Goal: Task Accomplishment & Management: Use online tool/utility

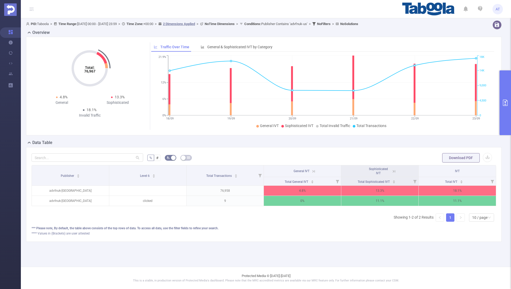
click at [509, 99] on button "primary" at bounding box center [505, 102] width 11 height 65
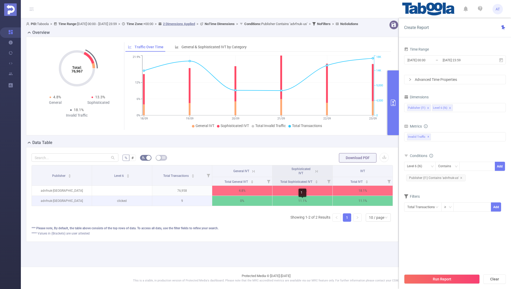
scroll to position [0, 1]
click at [423, 61] on input "[DATE] 00:00" at bounding box center [428, 60] width 42 height 7
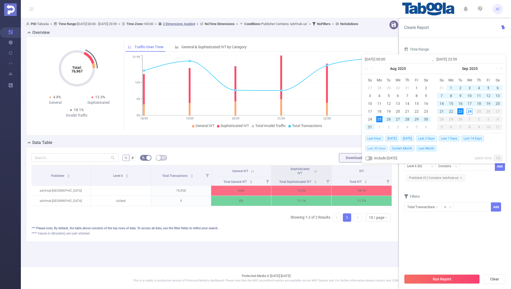
click at [377, 146] on span "Last 30 Days" at bounding box center [376, 149] width 22 height 6
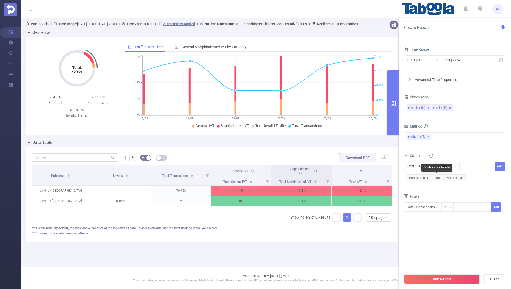
click at [460, 177] on icon "icon: close" at bounding box center [461, 178] width 3 height 3
click at [420, 164] on div "Level 6 (l6)" at bounding box center [416, 166] width 19 height 9
click at [417, 176] on li "Publisher (l1)" at bounding box center [420, 176] width 32 height 8
click at [470, 165] on div at bounding box center [478, 166] width 30 height 9
paste input "touching-stories"
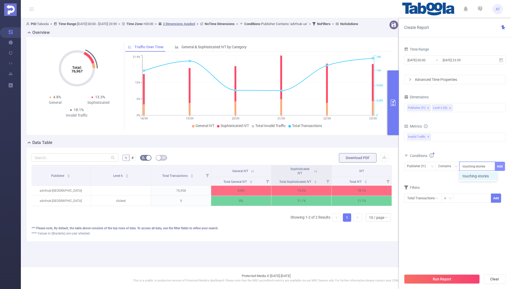
type input "touching-stories"
click at [496, 164] on button "Add" at bounding box center [500, 166] width 10 height 9
click at [471, 187] on form "Dimensions Publisher (l1) Level 6 (l6) Metrics bp_total brand-safety brand_is_s…" at bounding box center [455, 155] width 102 height 125
click at [437, 58] on input "[DATE] 00:00" at bounding box center [428, 60] width 42 height 7
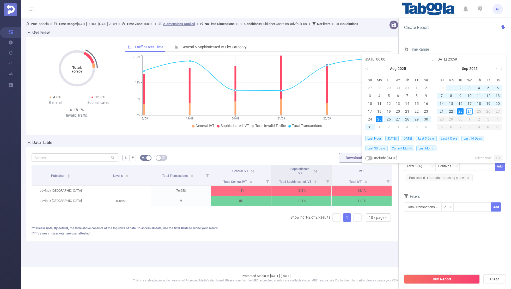
click at [381, 146] on span "Last 30 Days" at bounding box center [376, 149] width 22 height 6
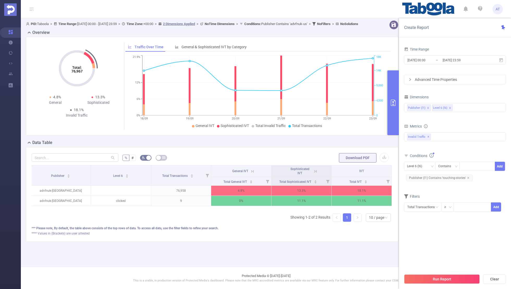
click at [431, 243] on section "Time Range [DATE] 00:00 _ [DATE] 23:59 Advanced Time Properties Dimensions Publ…" at bounding box center [455, 158] width 102 height 225
click at [433, 279] on button "Run Report" at bounding box center [442, 278] width 76 height 9
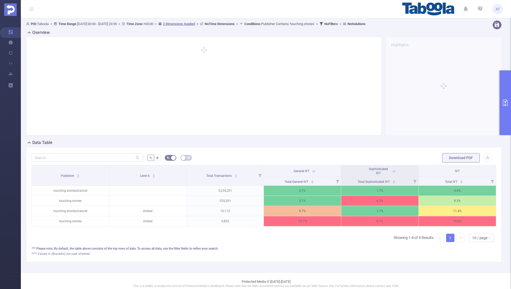
click at [393, 170] on icon at bounding box center [394, 171] width 5 height 5
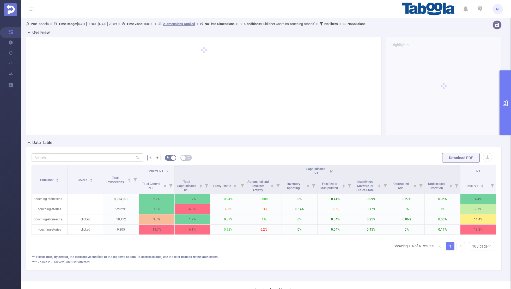
click at [169, 171] on icon at bounding box center [168, 171] width 2 height 2
